Goal: Task Accomplishment & Management: Complete application form

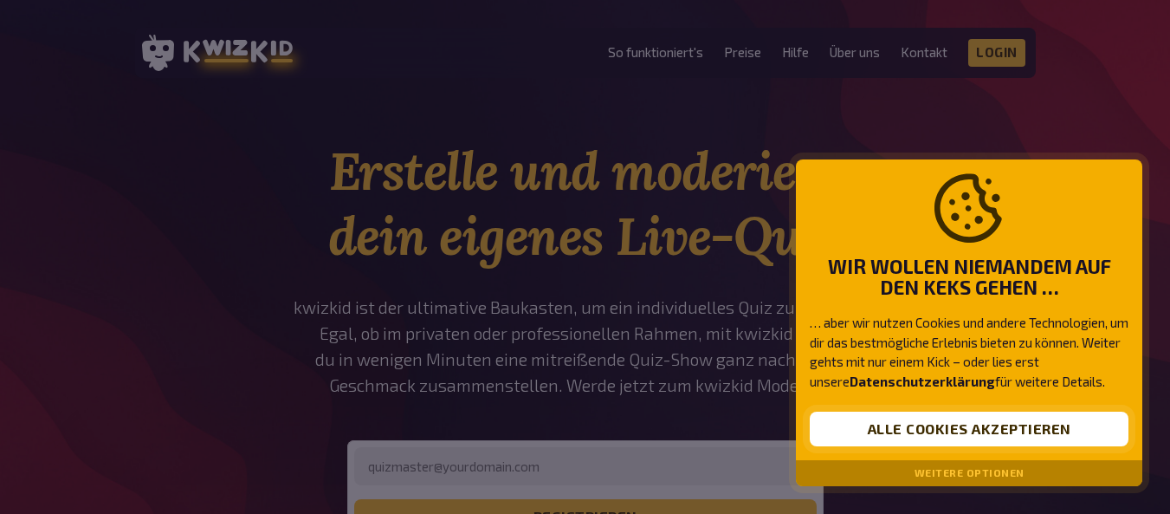
click at [985, 436] on button "Alle Cookies akzeptieren" at bounding box center [969, 428] width 319 height 35
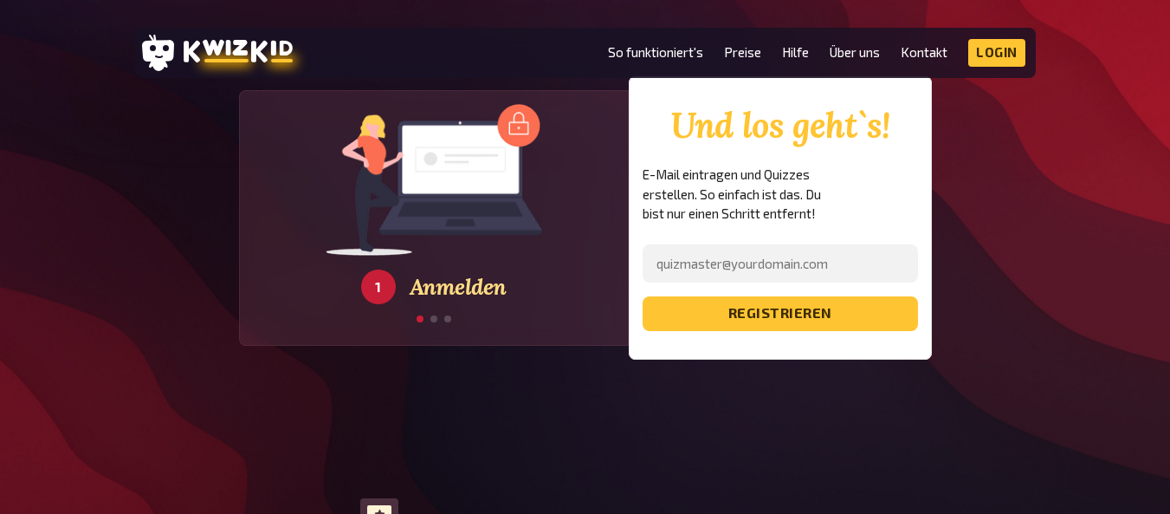
scroll to position [3118, 0]
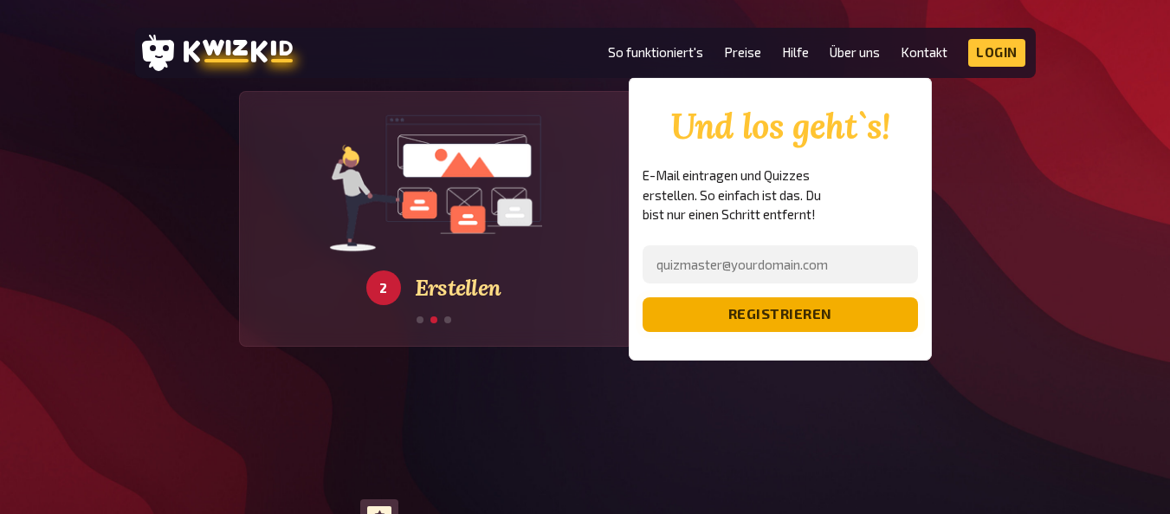
click at [794, 297] on button "registrieren" at bounding box center [780, 314] width 275 height 35
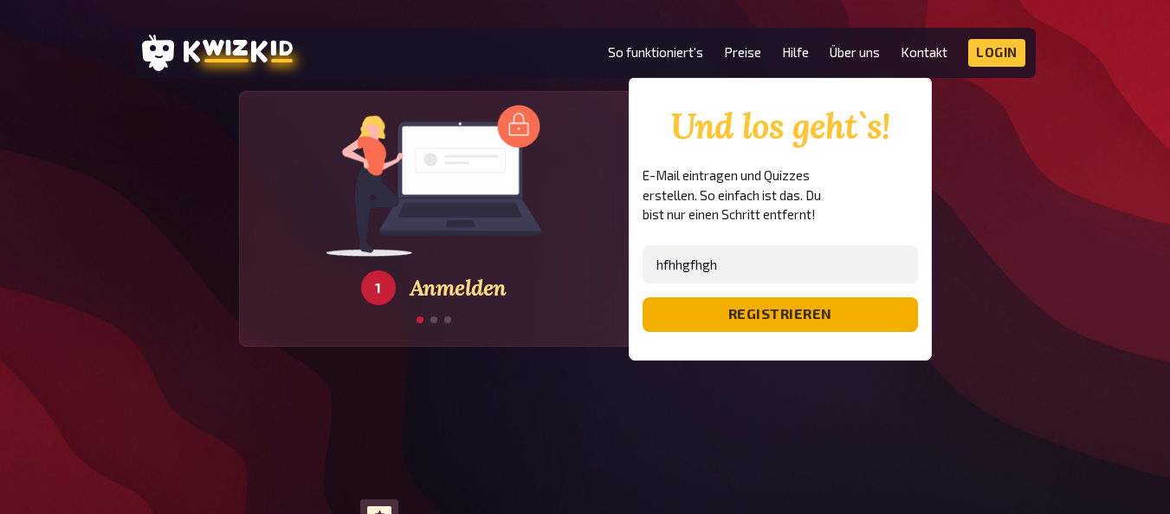
click at [795, 297] on button "registrieren" at bounding box center [780, 314] width 275 height 35
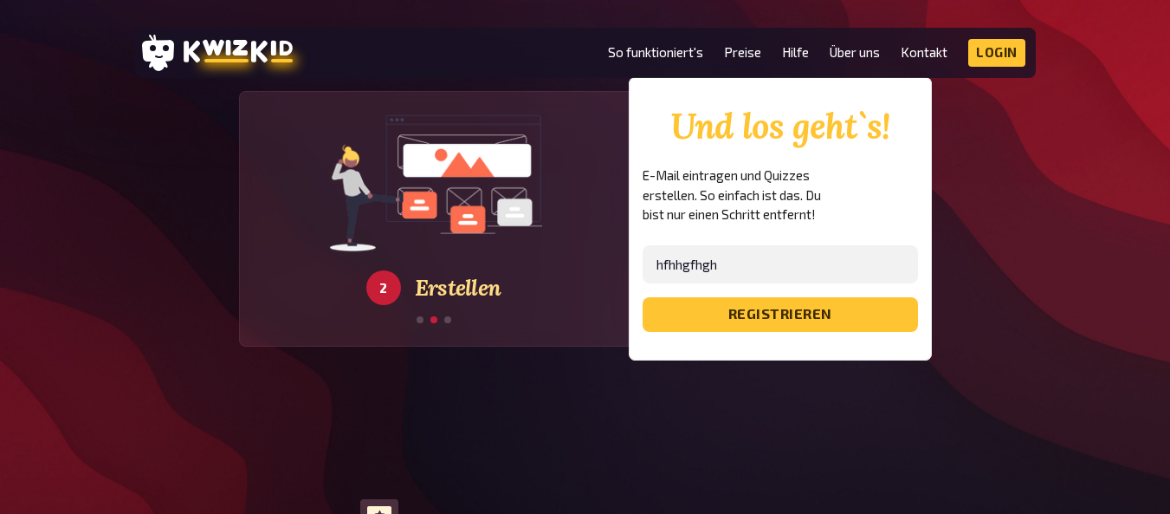
click at [701, 314] on div "Und los geht`s! E-Mail eintragen und Quizzes erstellen. So einfach ist das. Du …" at bounding box center [780, 218] width 303 height 283
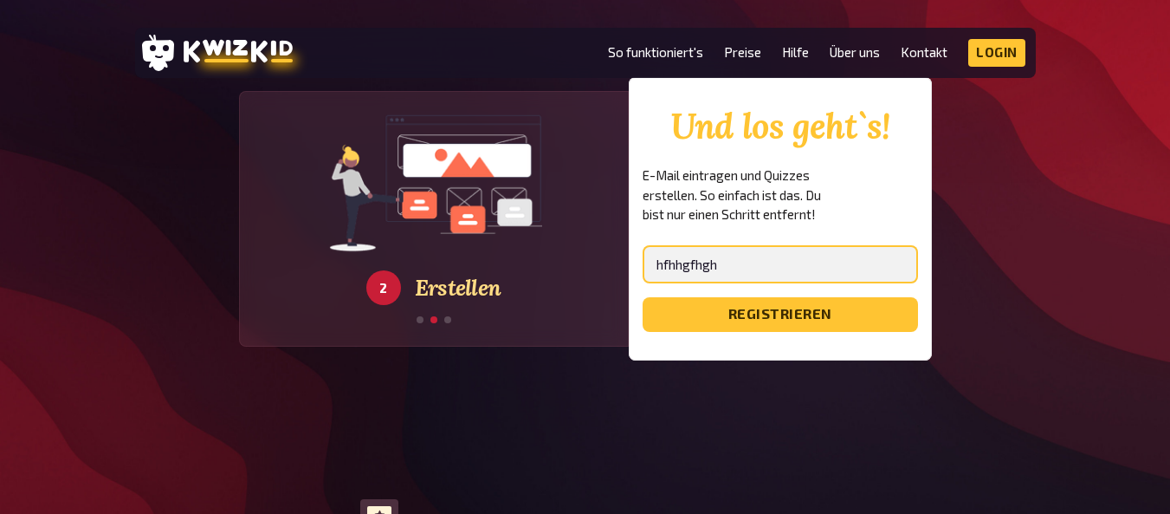
click at [718, 245] on input "hfhhgfhgh" at bounding box center [780, 264] width 275 height 38
type input "h"
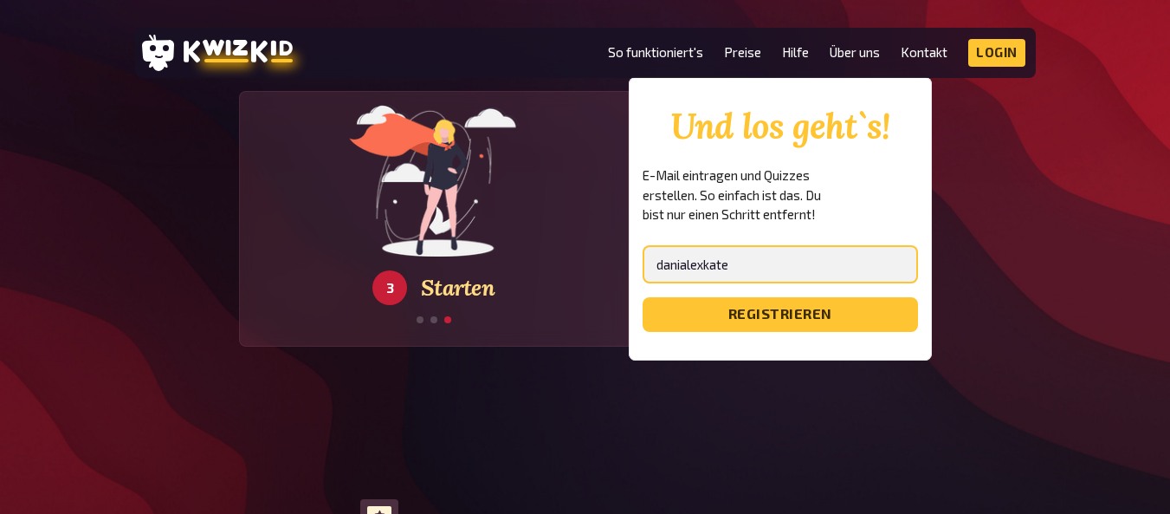
click at [643, 297] on button "registrieren" at bounding box center [780, 314] width 275 height 35
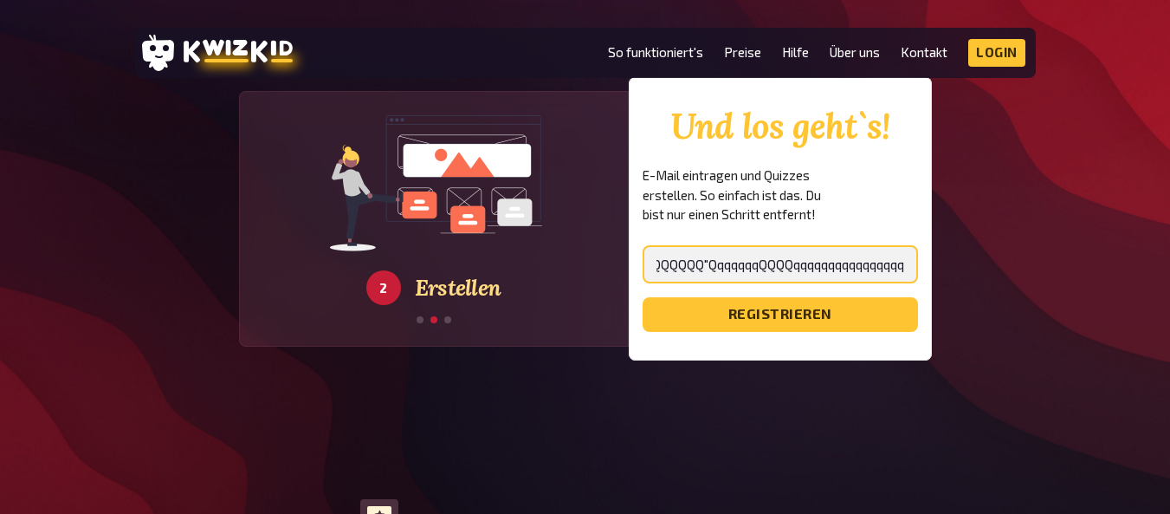
click at [643, 297] on button "registrieren" at bounding box center [780, 314] width 275 height 35
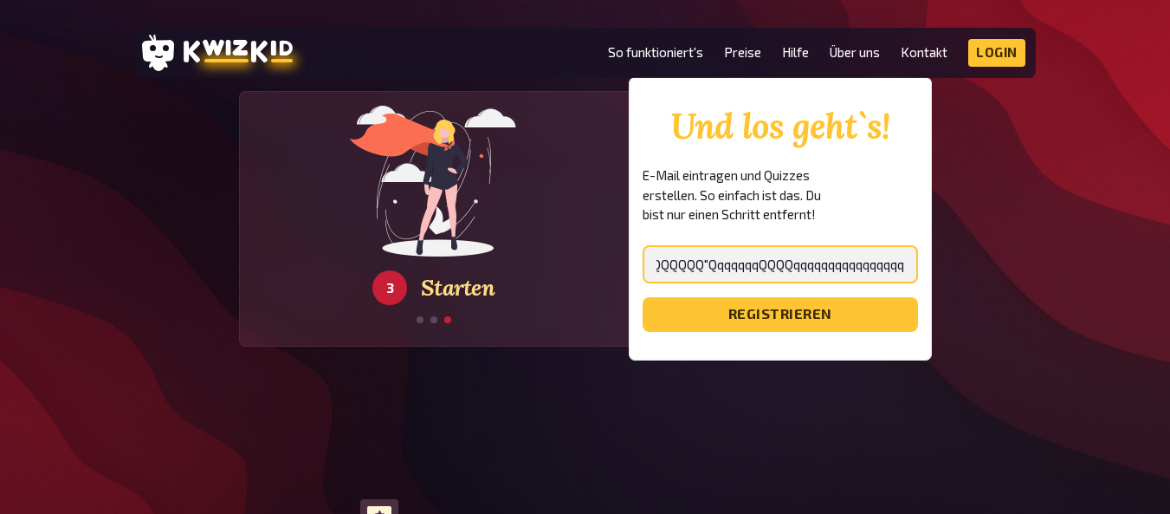
scroll to position [0, 241]
click at [643, 297] on button "registrieren" at bounding box center [780, 314] width 275 height 35
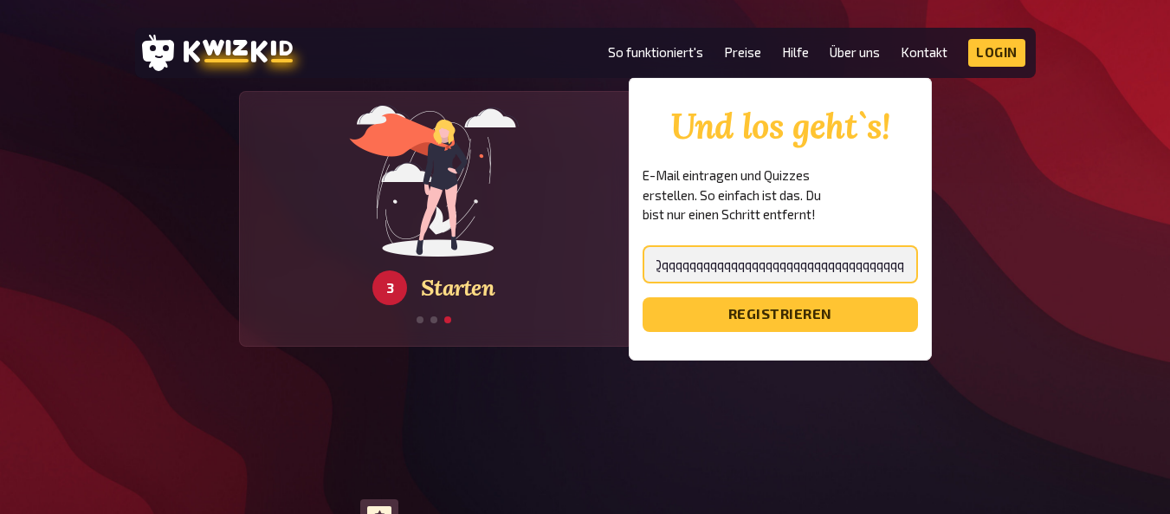
click at [643, 297] on button "registrieren" at bounding box center [780, 314] width 275 height 35
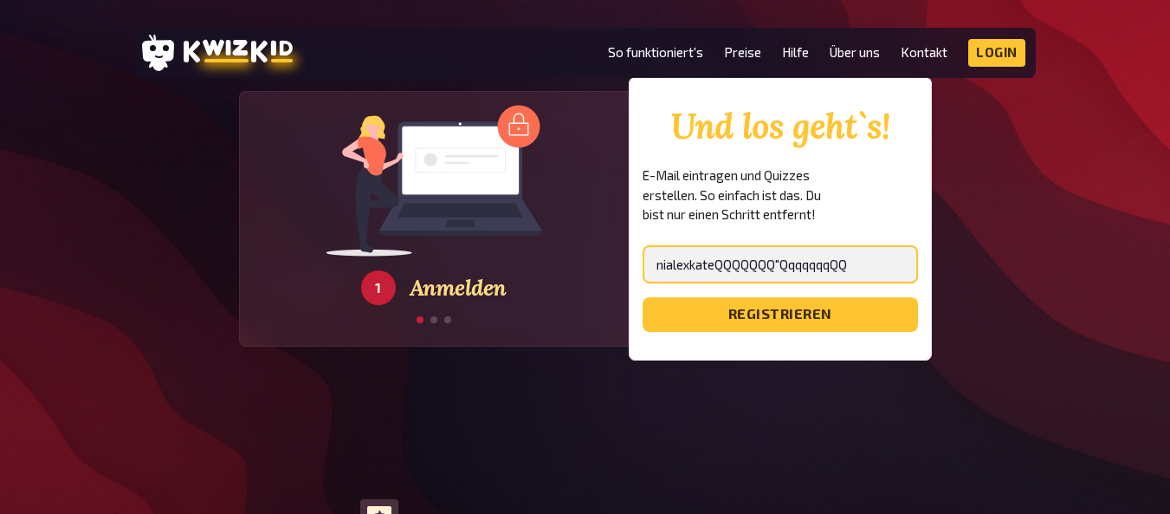
scroll to position [0, 0]
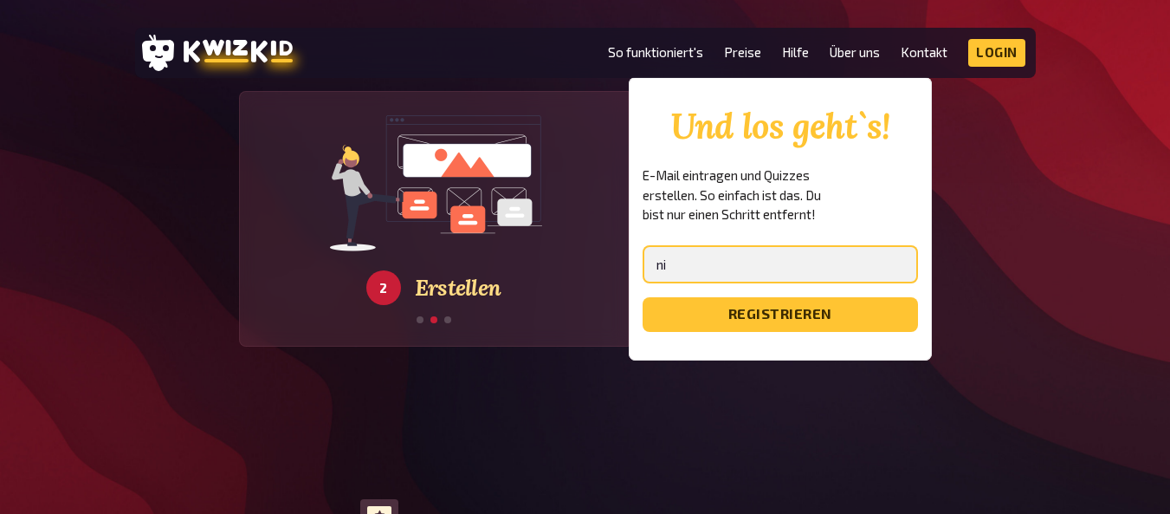
type input "n"
type input "danialexkate"
